Goal: Transaction & Acquisition: Purchase product/service

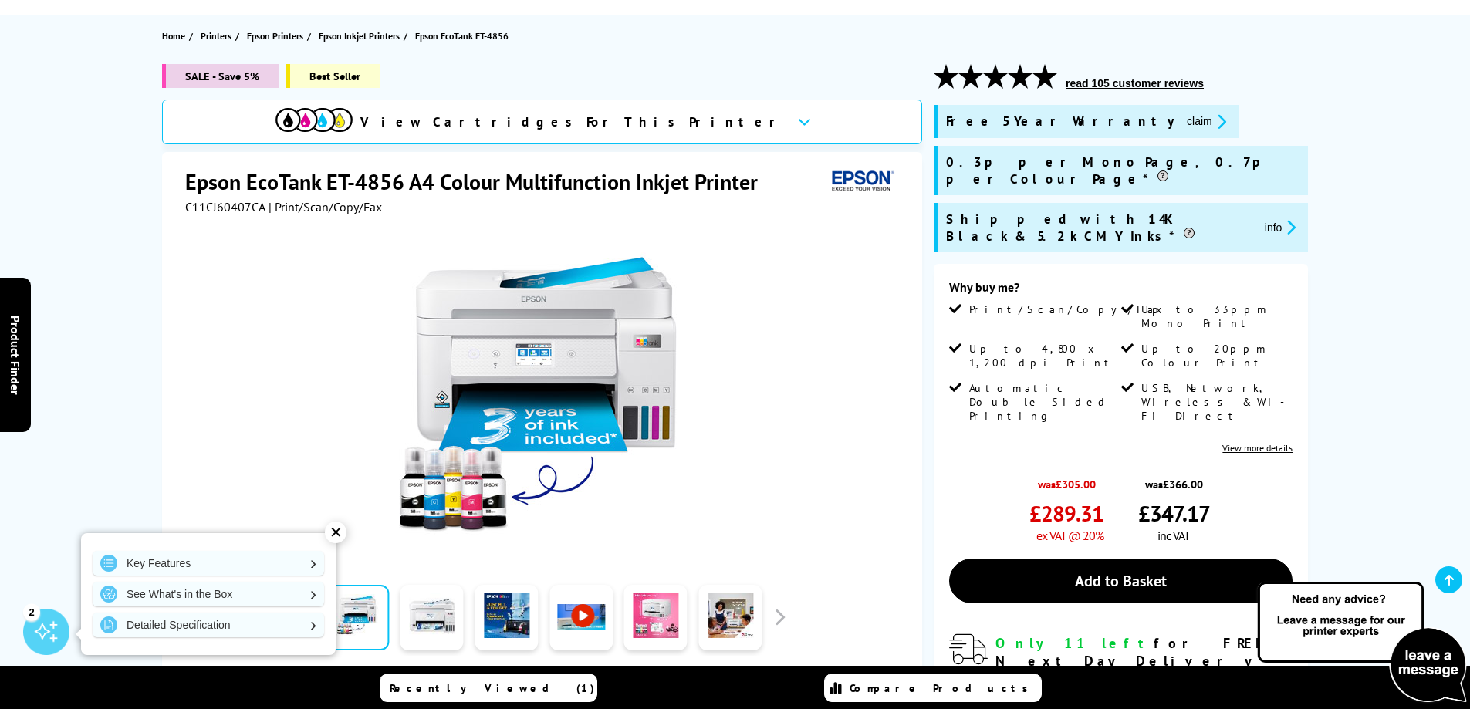
scroll to position [540, 0]
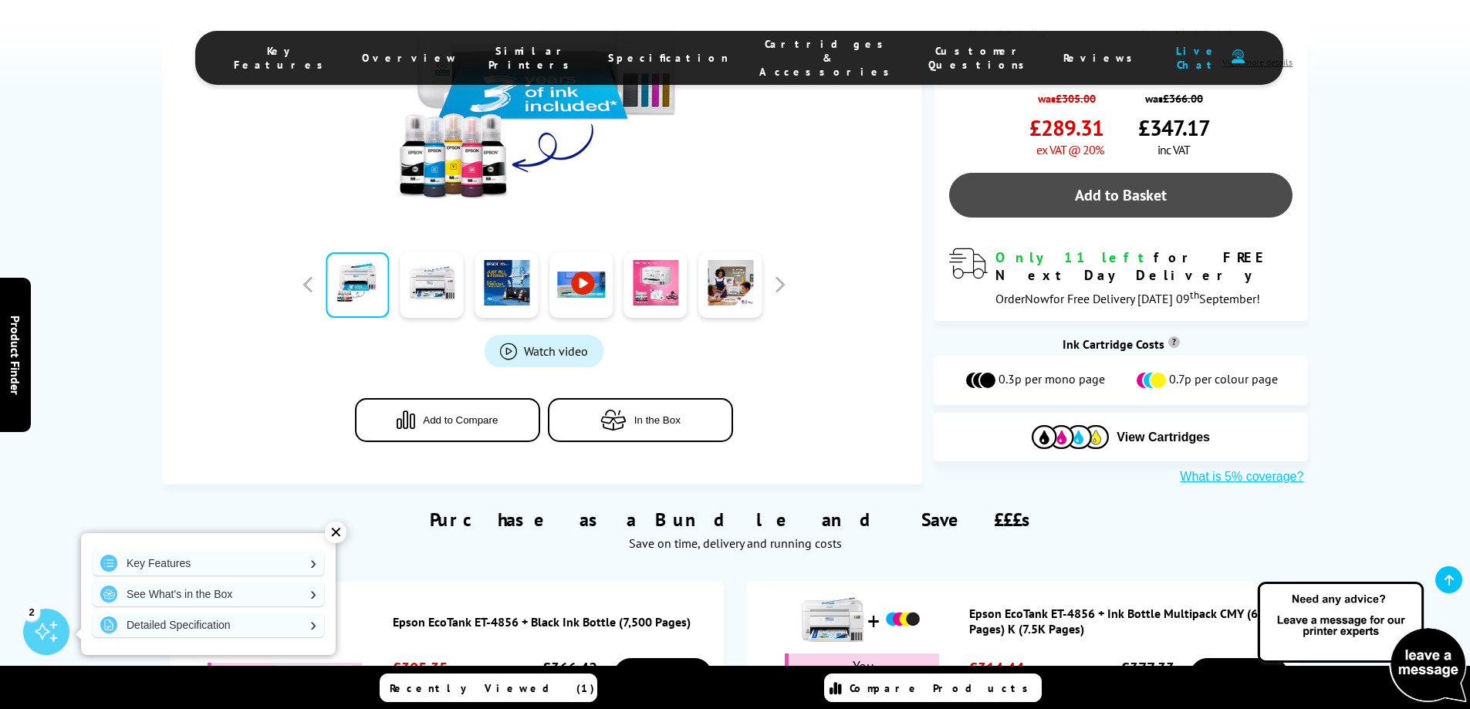
click at [1121, 173] on link "Add to Basket" at bounding box center [1120, 195] width 343 height 45
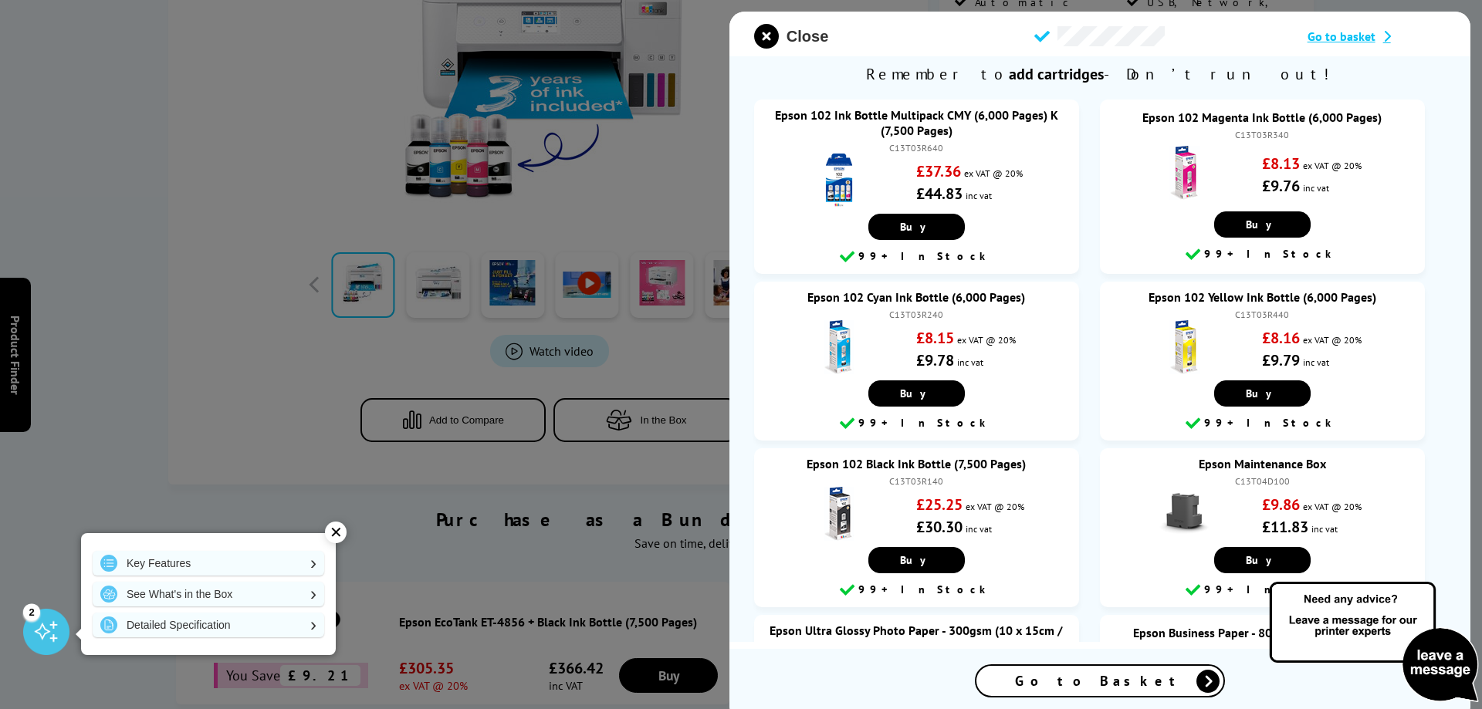
click at [809, 36] on span "Close" at bounding box center [808, 37] width 42 height 18
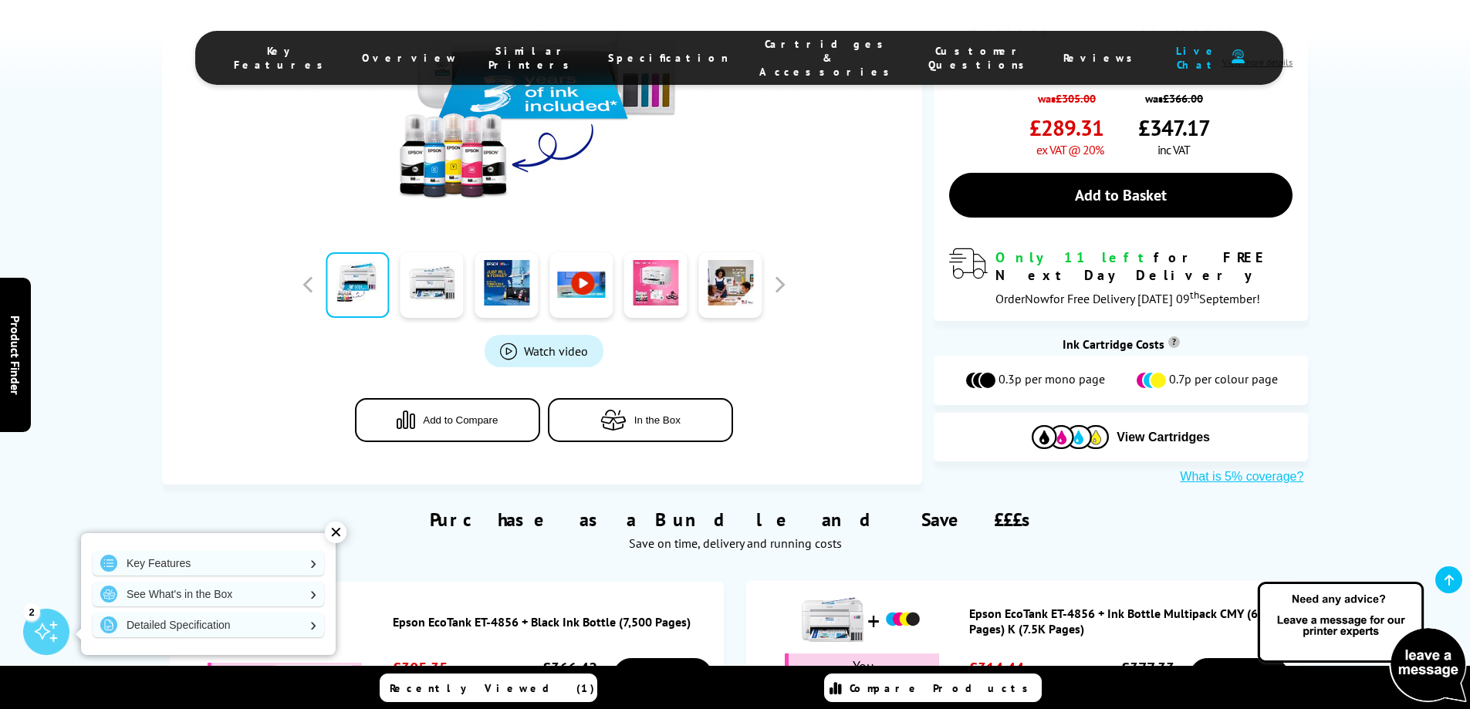
scroll to position [0, 0]
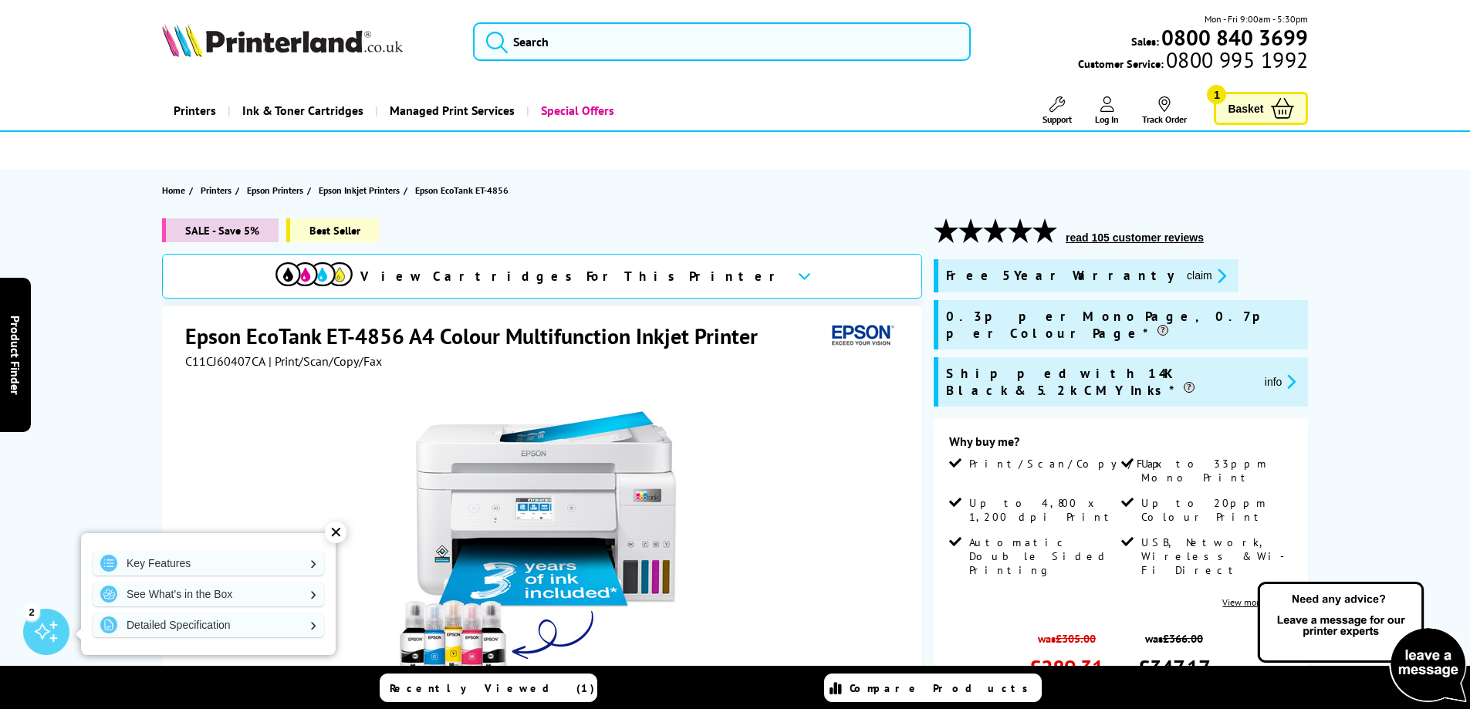
click at [1249, 106] on span "Basket" at bounding box center [1246, 108] width 36 height 21
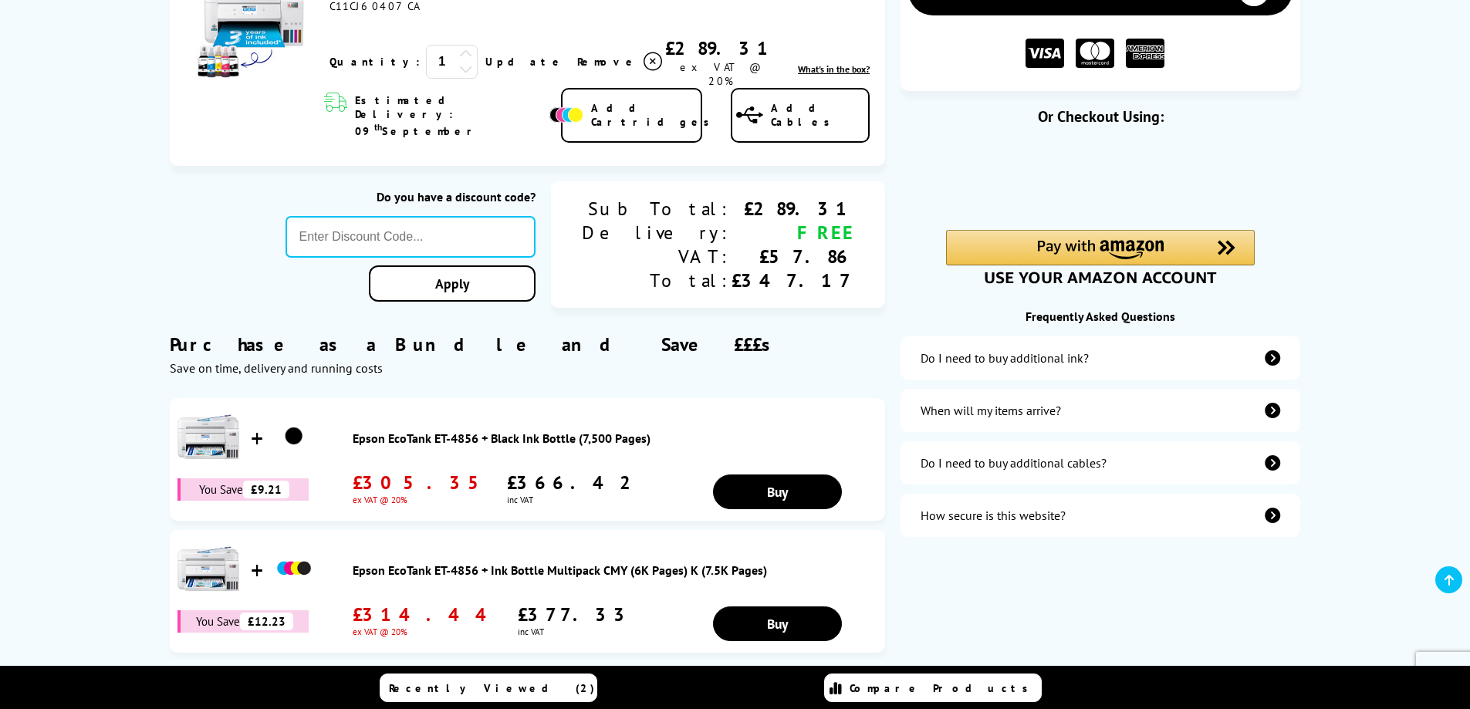
scroll to position [77, 0]
